Goal: Task Accomplishment & Management: Complete application form

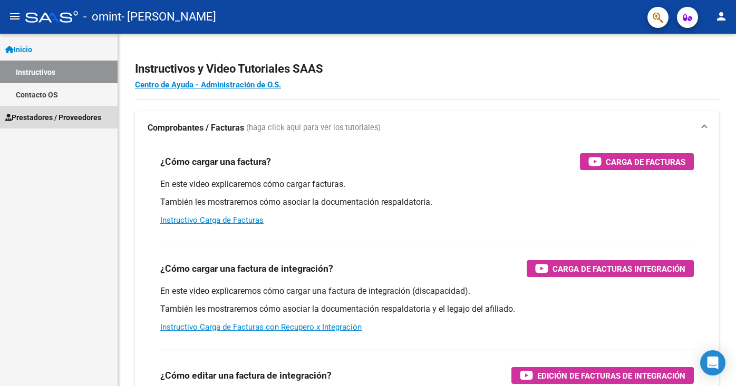
click at [62, 116] on span "Prestadores / Proveedores" at bounding box center [53, 118] width 96 height 12
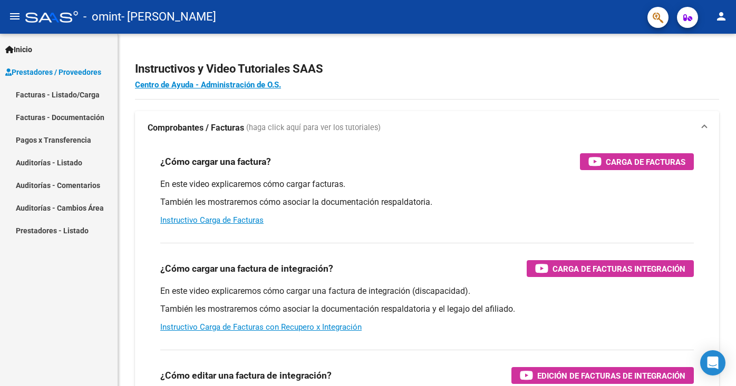
click at [58, 96] on link "Facturas - Listado/Carga" at bounding box center [59, 94] width 118 height 23
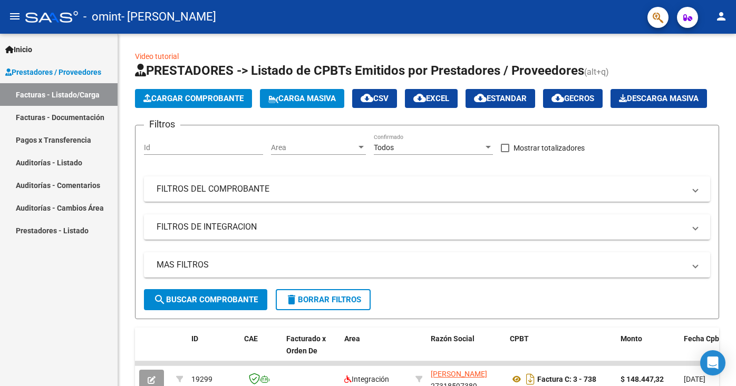
click at [43, 140] on link "Pagos x Transferencia" at bounding box center [59, 140] width 118 height 23
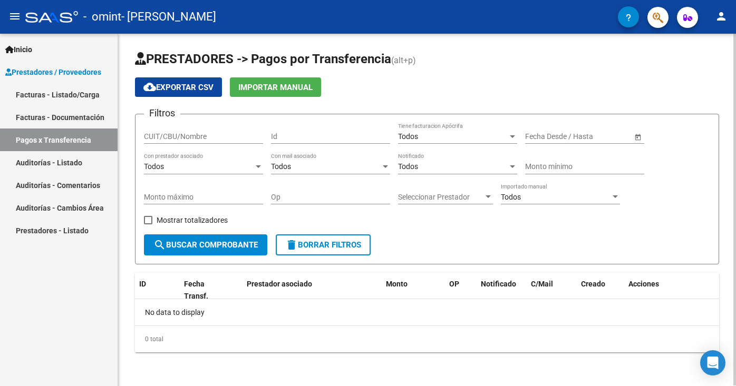
scroll to position [1, 0]
click at [181, 133] on input "CUIT/CBU/Nombre" at bounding box center [203, 136] width 119 height 9
type input "27318597389"
click at [212, 248] on span "search Buscar Comprobante" at bounding box center [205, 244] width 104 height 9
click at [46, 164] on link "Auditorías - Listado" at bounding box center [59, 162] width 118 height 23
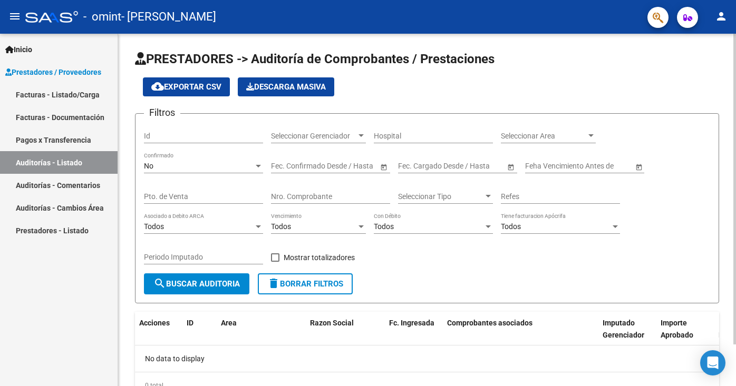
scroll to position [47, 0]
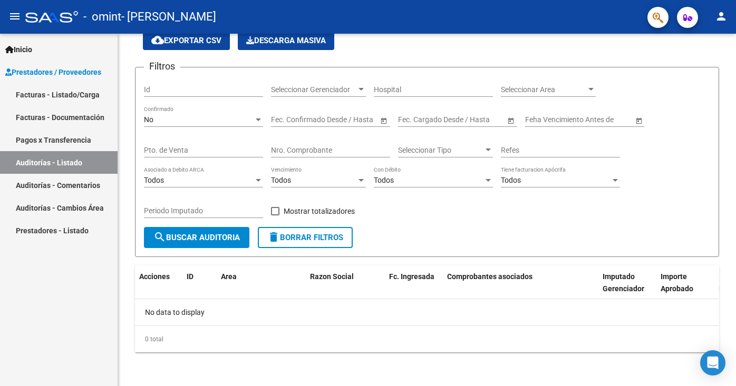
click at [81, 210] on link "Auditorías - Cambios Área" at bounding box center [59, 208] width 118 height 23
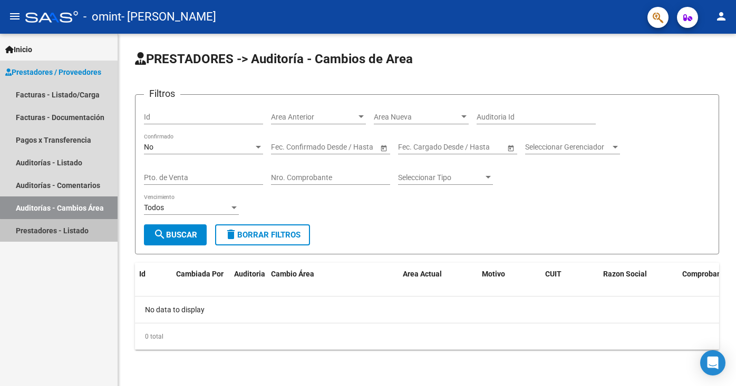
click at [75, 232] on link "Prestadores - Listado" at bounding box center [59, 230] width 118 height 23
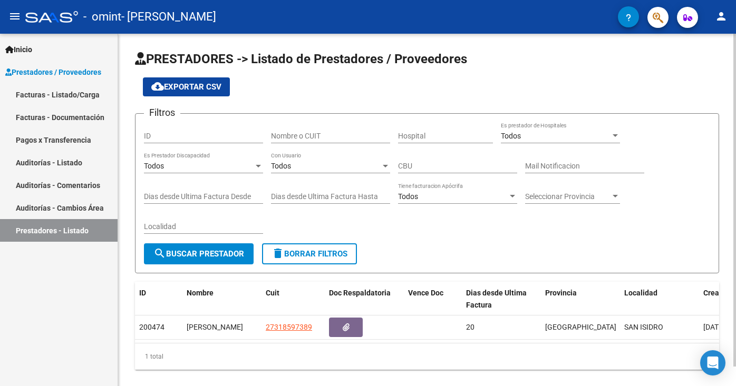
scroll to position [21, 0]
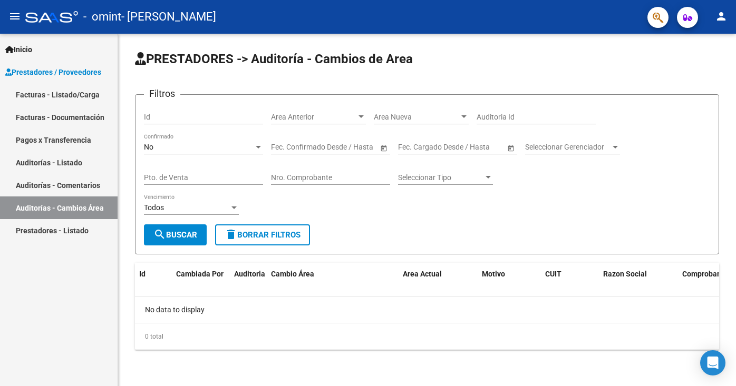
click at [80, 99] on link "Facturas - Listado/Carga" at bounding box center [59, 94] width 118 height 23
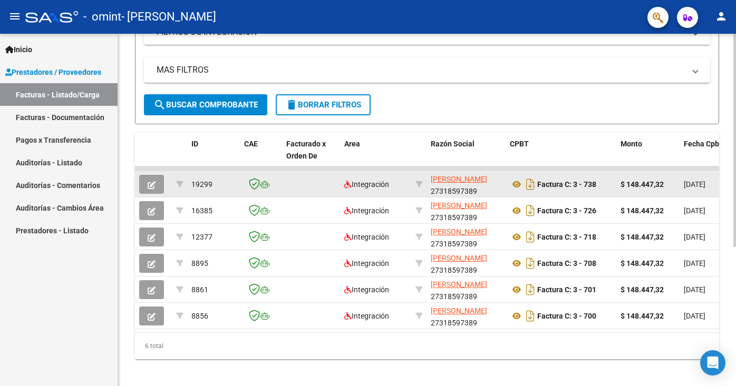
scroll to position [229, 0]
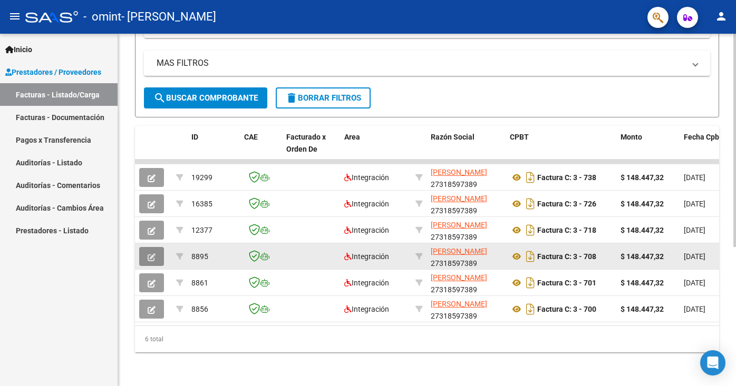
click at [154, 261] on button "button" at bounding box center [151, 256] width 25 height 19
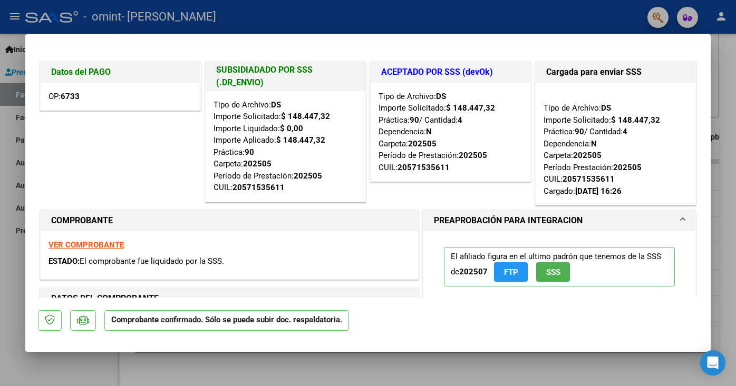
click at [724, 93] on div at bounding box center [368, 193] width 736 height 386
type input "$ 0,00"
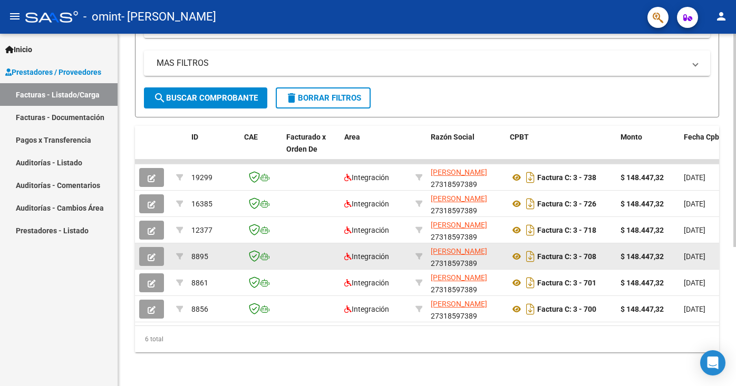
click at [157, 257] on button "button" at bounding box center [151, 256] width 25 height 19
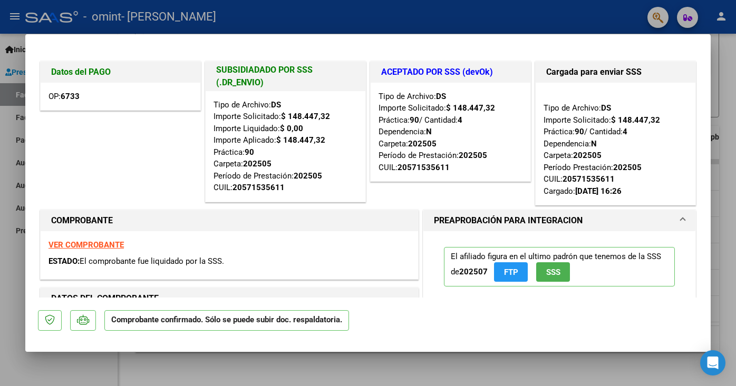
click at [717, 167] on div at bounding box center [368, 193] width 736 height 386
type input "$ 0,00"
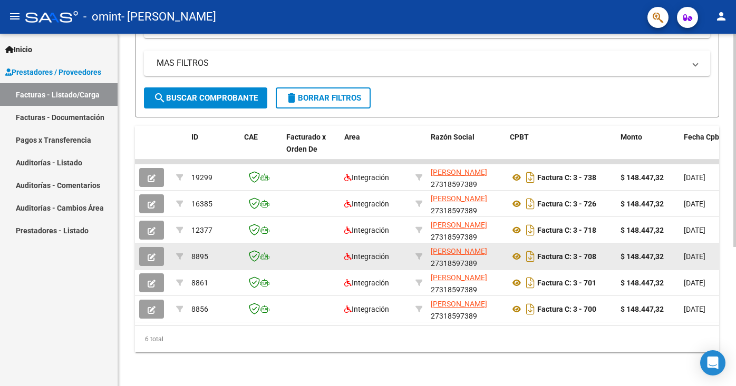
click at [150, 260] on icon "button" at bounding box center [152, 257] width 8 height 8
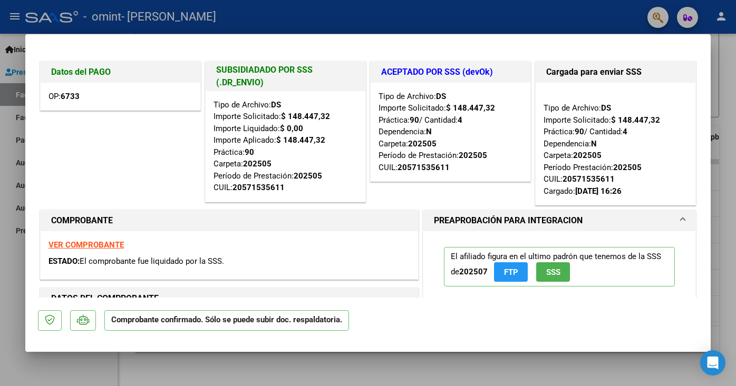
click at [730, 178] on div at bounding box center [368, 193] width 736 height 386
type input "$ 0,00"
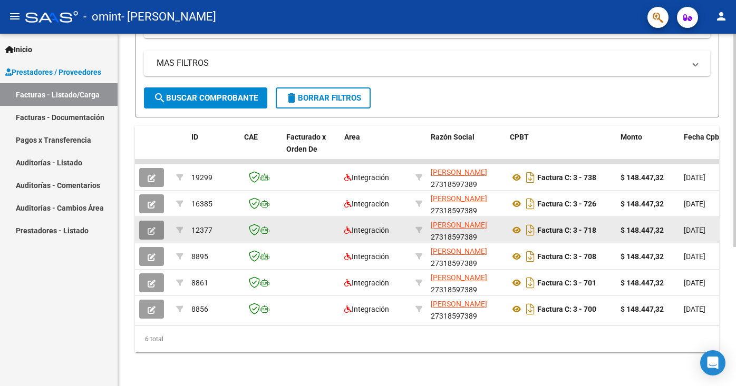
click at [149, 231] on icon "button" at bounding box center [152, 231] width 8 height 8
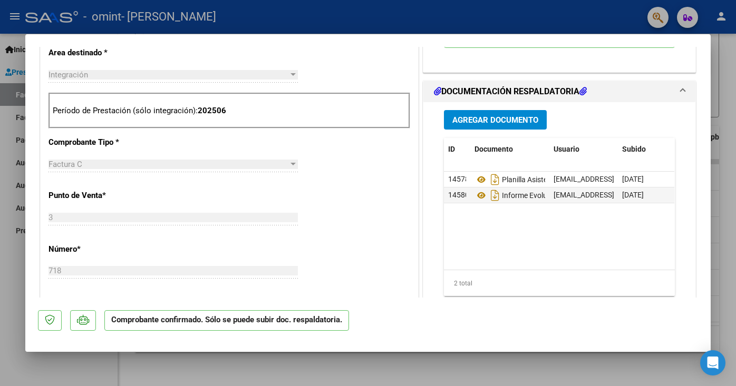
scroll to position [0, 0]
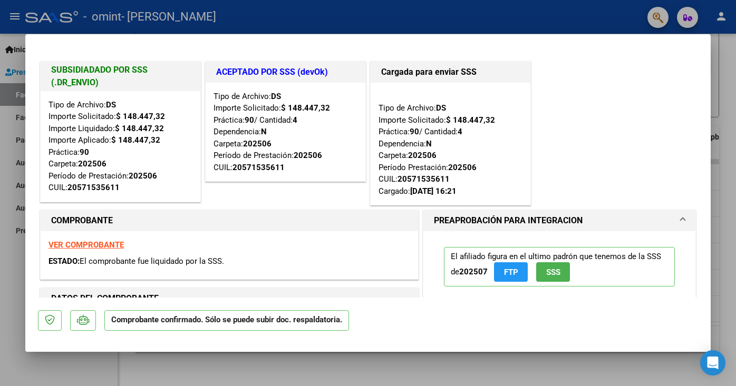
click at [732, 113] on div at bounding box center [368, 193] width 736 height 386
type input "$ 0,00"
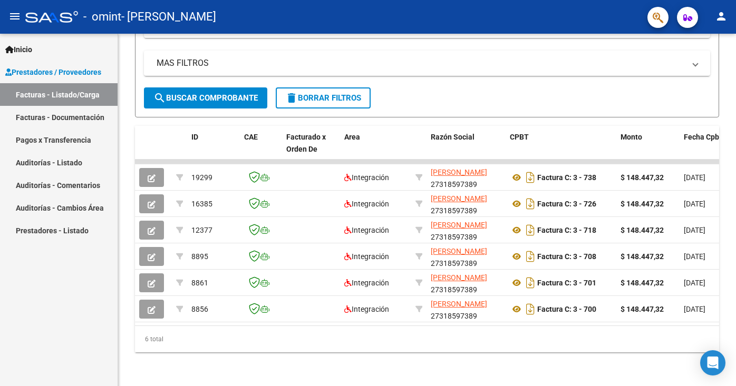
scroll to position [229, 0]
